Goal: Obtain resource: Obtain resource

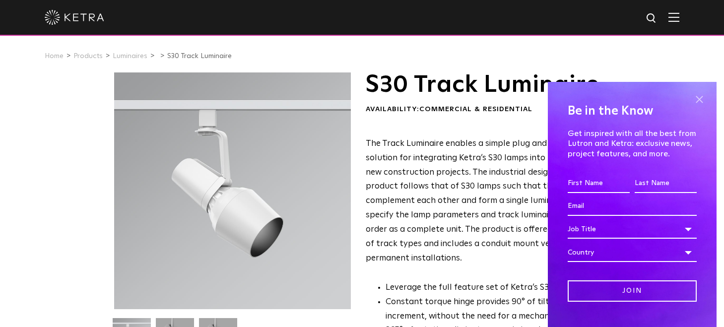
click at [695, 101] on span at bounding box center [699, 99] width 15 height 15
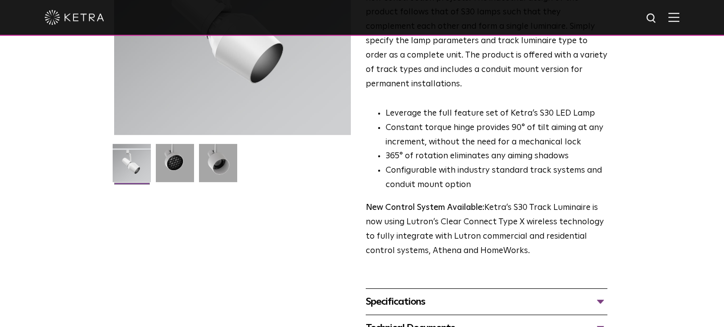
scroll to position [219, 0]
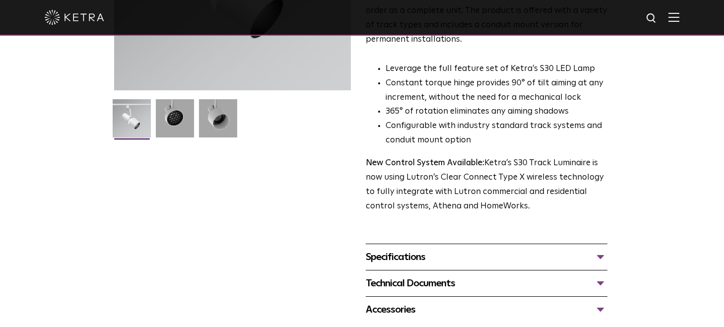
click at [602, 249] on div "Specifications" at bounding box center [487, 257] width 242 height 16
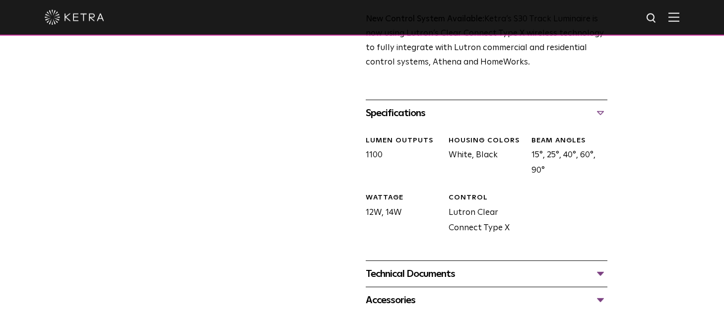
scroll to position [365, 0]
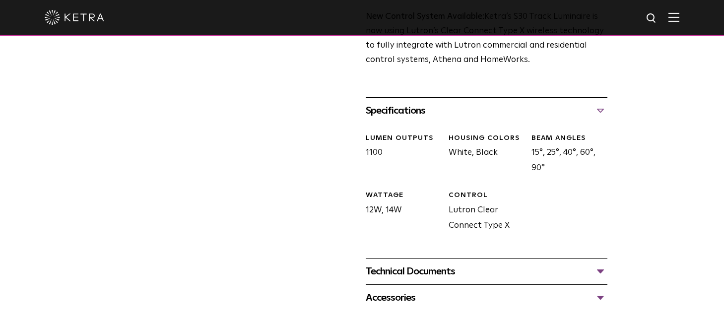
click at [600, 263] on div "Technical Documents" at bounding box center [487, 271] width 242 height 16
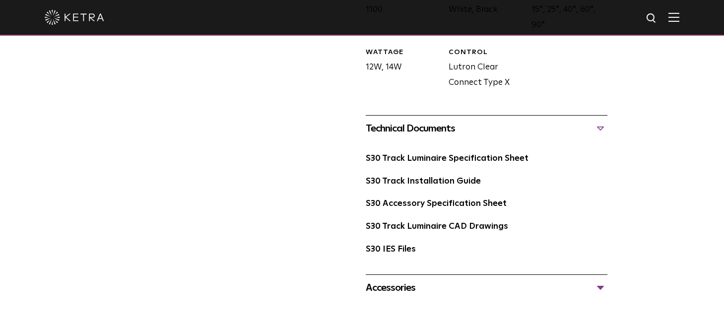
scroll to position [511, 0]
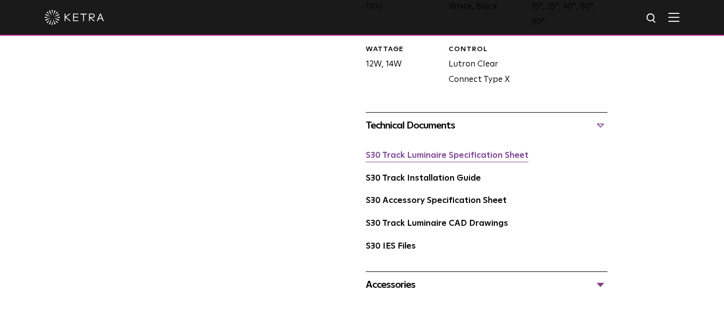
click at [476, 151] on link "S30 Track Luminaire Specification Sheet" at bounding box center [447, 155] width 163 height 8
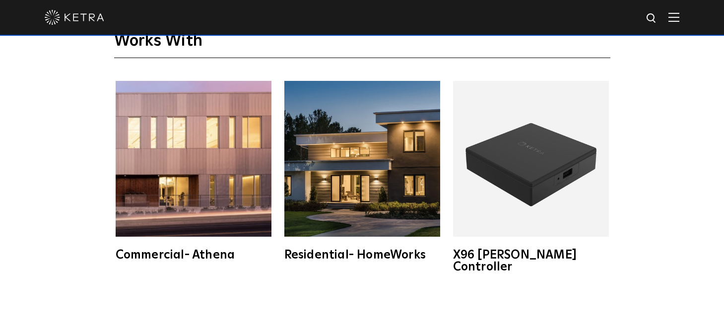
scroll to position [1680, 0]
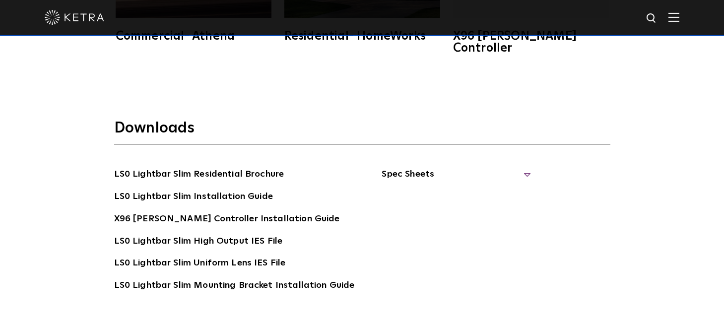
click at [410, 167] on span "Spec Sheets" at bounding box center [456, 178] width 149 height 22
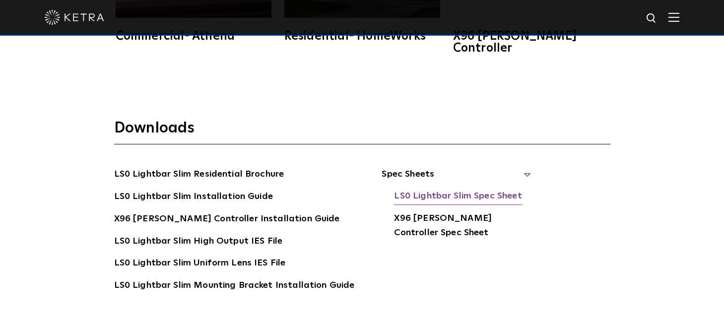
click at [418, 189] on link "LS0 Lightbar Slim Spec Sheet" at bounding box center [458, 197] width 128 height 16
click at [658, 21] on img at bounding box center [652, 18] width 12 height 12
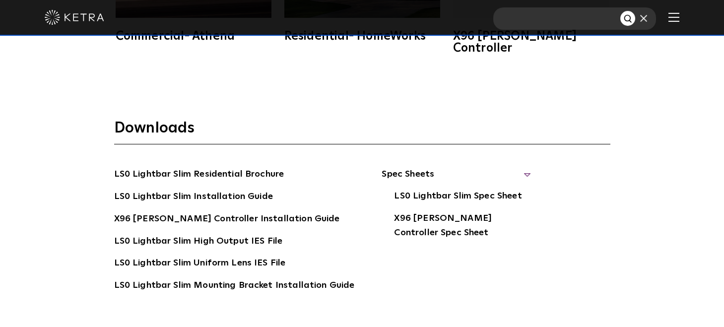
click at [545, 20] on input "text" at bounding box center [556, 18] width 127 height 22
type input "cm-d3fx"
click at [620, 11] on button "Search" at bounding box center [627, 18] width 15 height 15
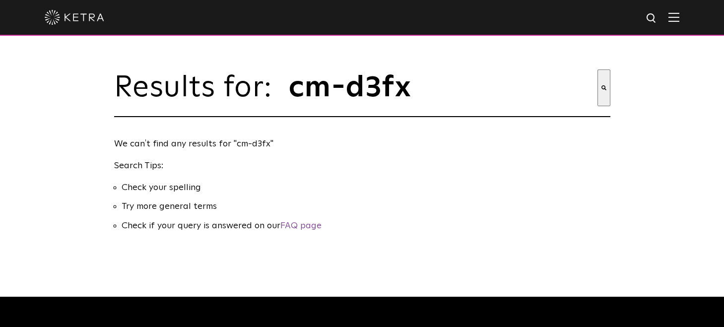
click at [430, 100] on input "cm-d3fx" at bounding box center [443, 87] width 310 height 37
type input "cm-d3"
click at [597, 69] on button "Search" at bounding box center [603, 87] width 13 height 37
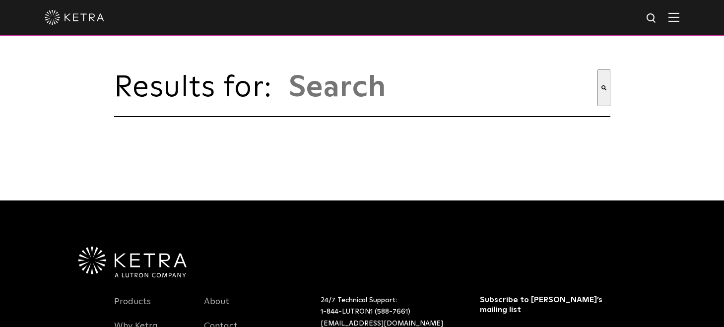
click at [679, 21] on img at bounding box center [673, 16] width 11 height 9
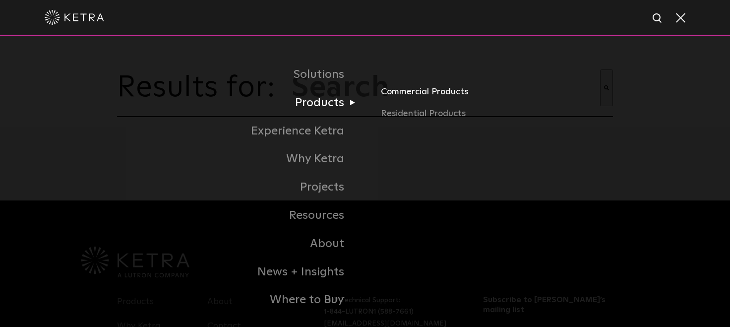
click at [395, 97] on link "Commercial Products" at bounding box center [497, 96] width 232 height 22
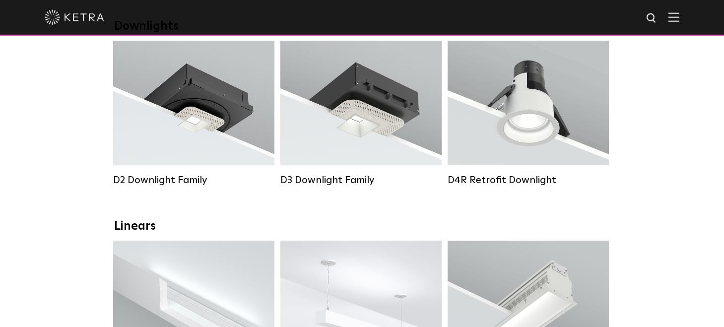
scroll to position [146, 0]
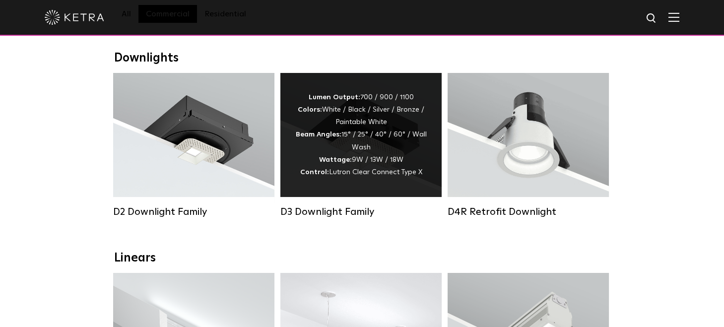
click at [330, 187] on div "Lumen Output: 700 / 900 / 1100 Colors: White / Black / Silver / Bronze / Painta…" at bounding box center [360, 135] width 161 height 124
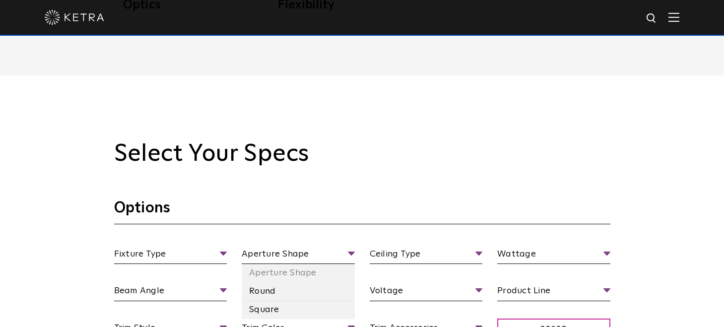
scroll to position [803, 0]
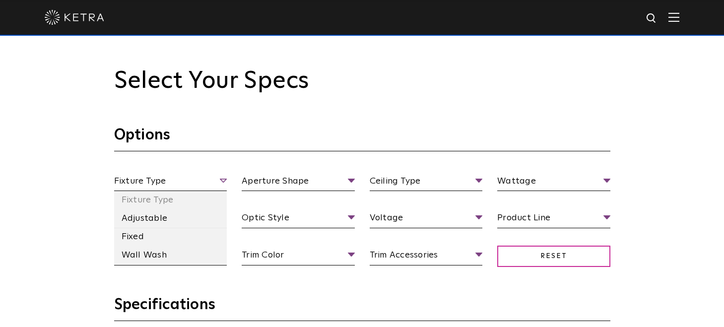
click at [224, 180] on span "Fixture Type" at bounding box center [170, 182] width 113 height 17
click at [177, 233] on li "Fixed" at bounding box center [170, 237] width 113 height 18
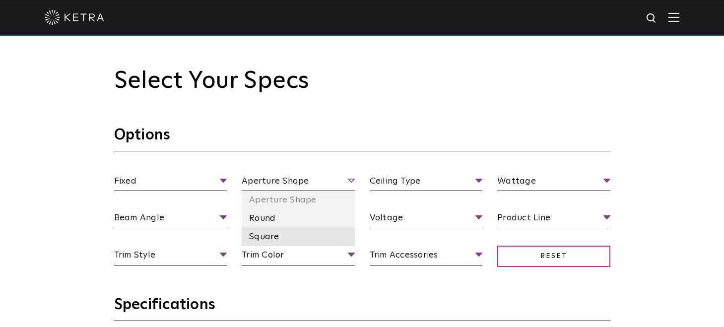
click at [286, 234] on li "Square" at bounding box center [298, 237] width 113 height 18
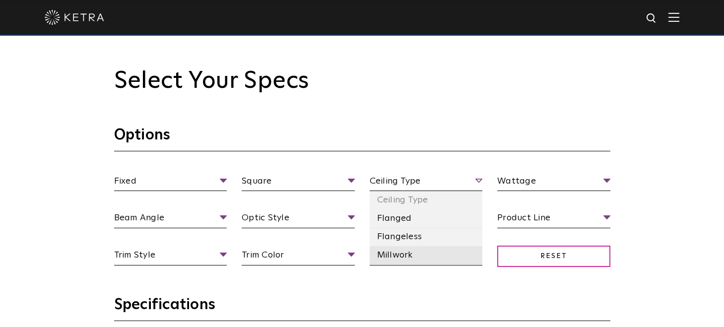
click at [397, 257] on li "Millwork" at bounding box center [426, 255] width 113 height 18
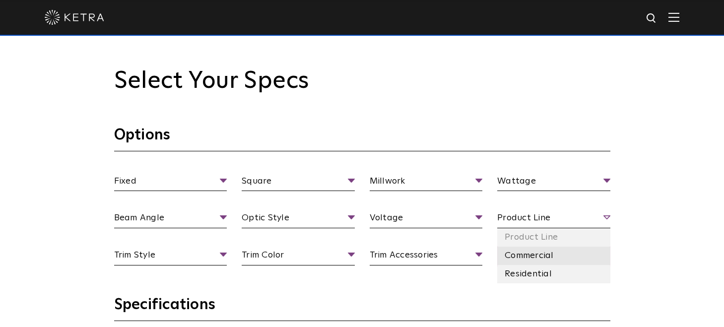
click at [549, 251] on li "Commercial" at bounding box center [553, 256] width 113 height 18
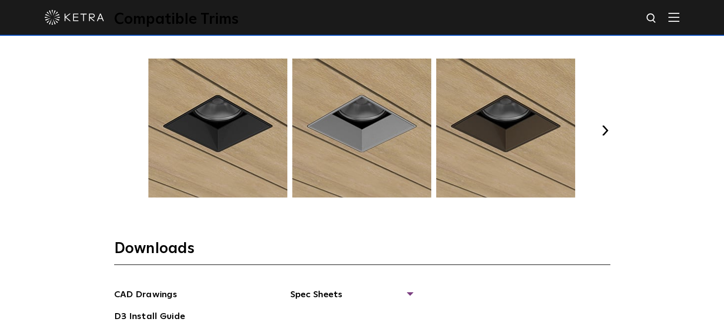
scroll to position [1314, 0]
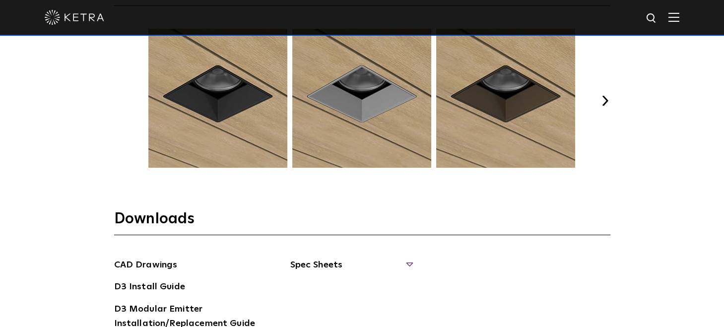
click at [328, 265] on span "Spec Sheets" at bounding box center [351, 269] width 122 height 22
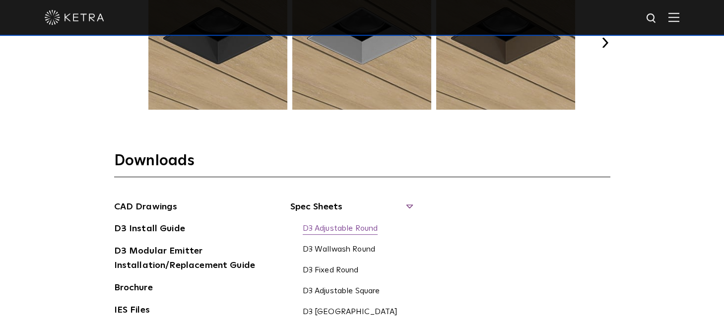
scroll to position [1387, 0]
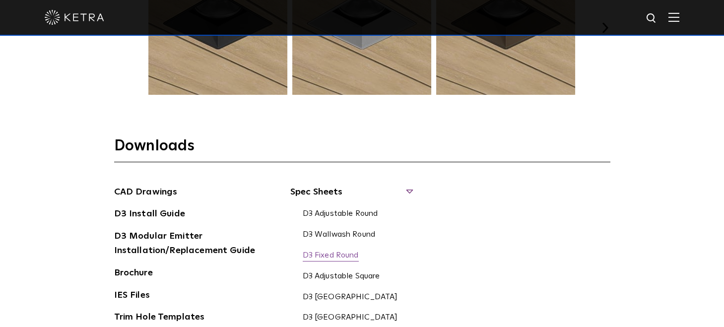
click at [335, 252] on link "D3 Fixed Round" at bounding box center [331, 256] width 56 height 11
click at [341, 317] on link "D3 Fixed Square" at bounding box center [350, 318] width 95 height 11
click at [653, 13] on div at bounding box center [362, 17] width 635 height 35
click at [658, 15] on img at bounding box center [652, 18] width 12 height 12
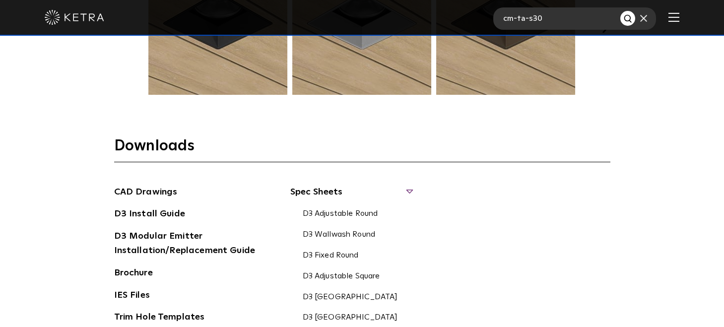
type input "cm-ta-s30"
click at [620, 11] on button "Search" at bounding box center [627, 18] width 15 height 15
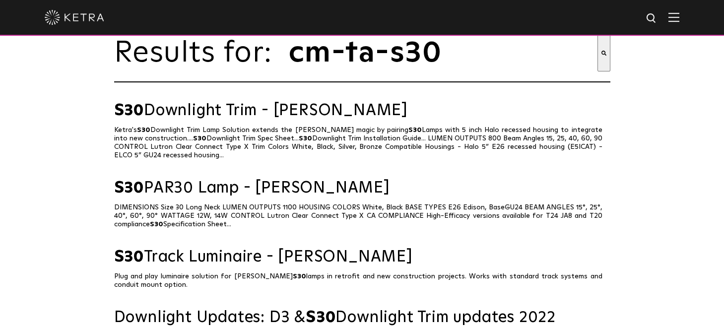
scroll to position [73, 0]
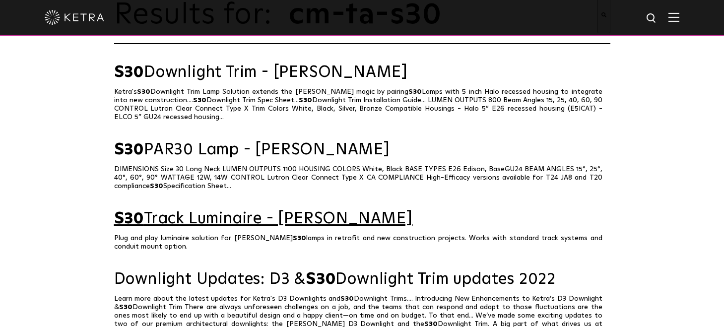
click at [139, 226] on span "S30" at bounding box center [129, 219] width 30 height 16
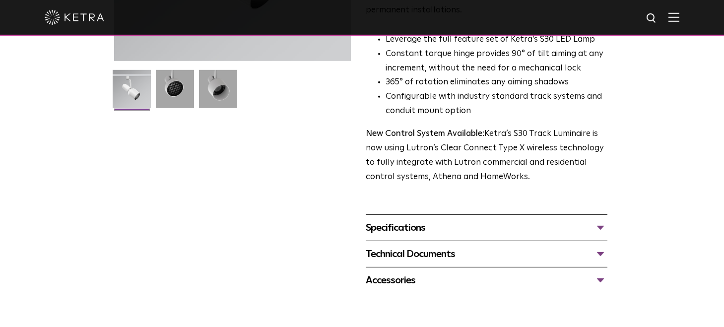
scroll to position [292, 0]
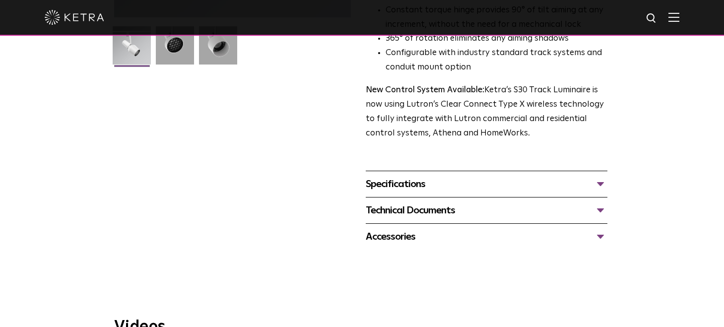
click at [593, 176] on div "Specifications" at bounding box center [487, 184] width 242 height 16
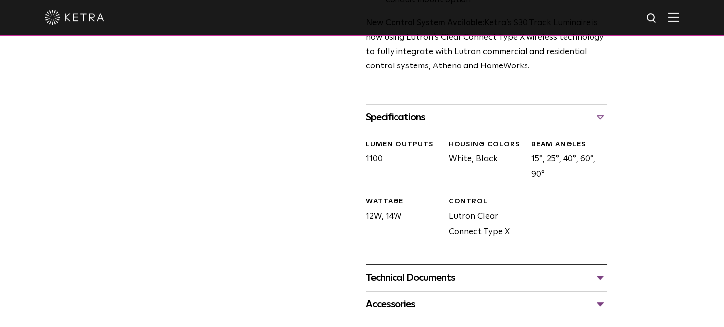
scroll to position [438, 0]
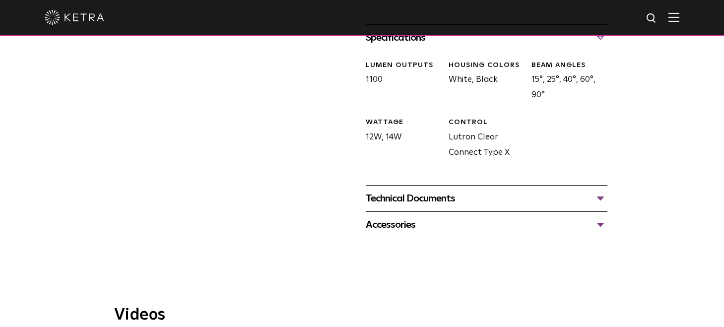
click at [595, 191] on div "Technical Documents" at bounding box center [487, 199] width 242 height 16
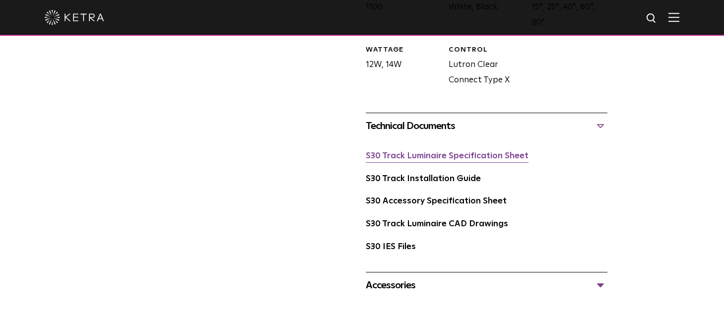
scroll to position [511, 0]
click at [497, 151] on link "S30 Track Luminaire Specification Sheet" at bounding box center [447, 155] width 163 height 8
